Goal: Information Seeking & Learning: Learn about a topic

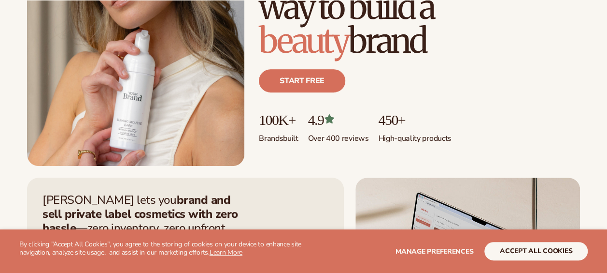
scroll to position [168, 0]
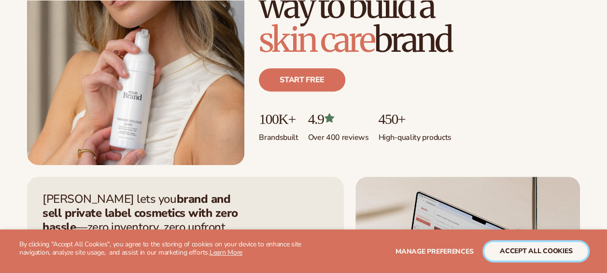
click at [567, 246] on button "accept all cookies" at bounding box center [536, 251] width 103 height 18
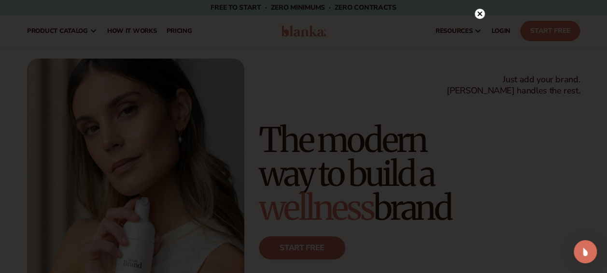
scroll to position [0, 0]
click at [476, 28] on circle at bounding box center [480, 26] width 10 height 10
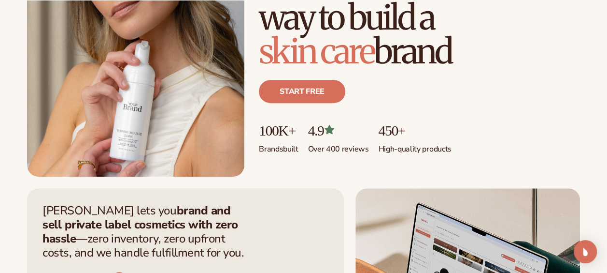
scroll to position [157, 0]
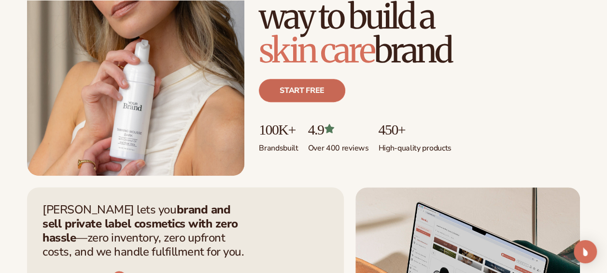
click at [323, 83] on link "Start free" at bounding box center [302, 90] width 86 height 23
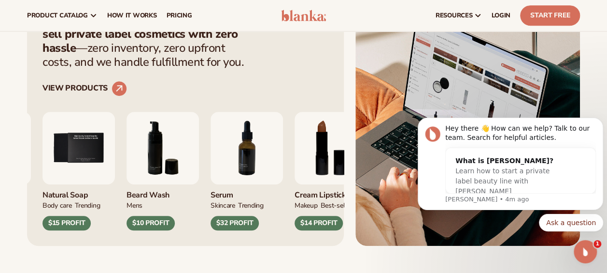
scroll to position [346, 0]
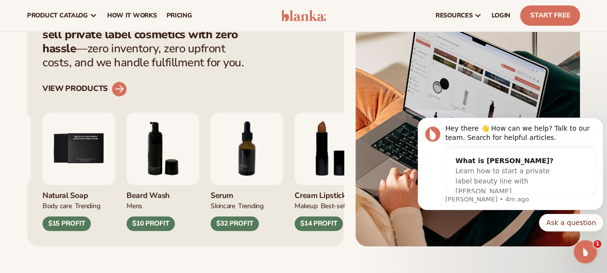
click at [116, 91] on circle at bounding box center [119, 88] width 21 height 21
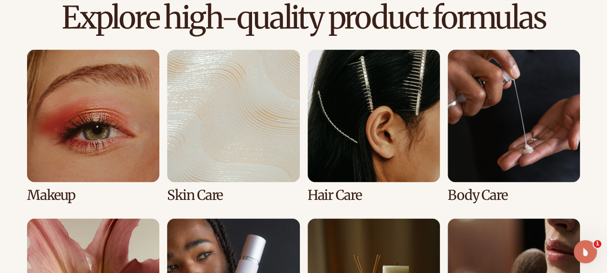
scroll to position [676, 0]
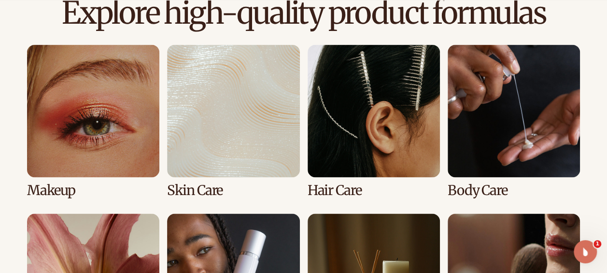
click at [134, 152] on link "1 / 8" at bounding box center [93, 120] width 132 height 153
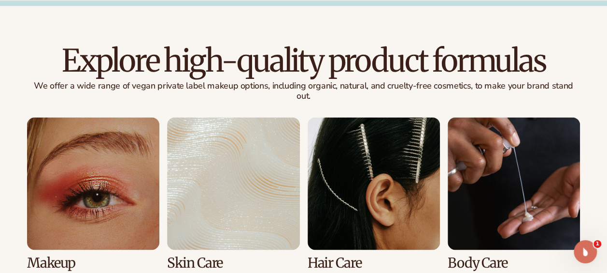
scroll to position [630, 0]
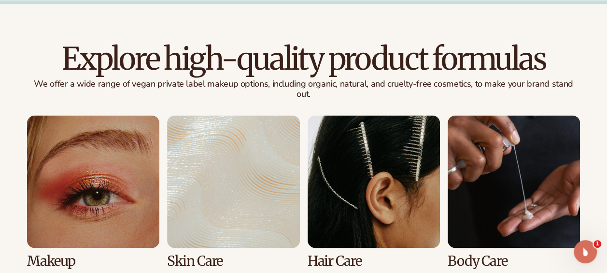
click at [119, 215] on link "1 / 8" at bounding box center [93, 191] width 132 height 153
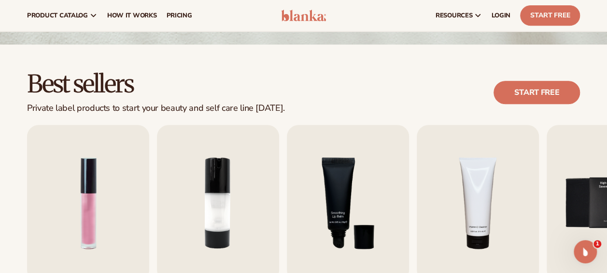
scroll to position [211, 0]
